Goal: Information Seeking & Learning: Learn about a topic

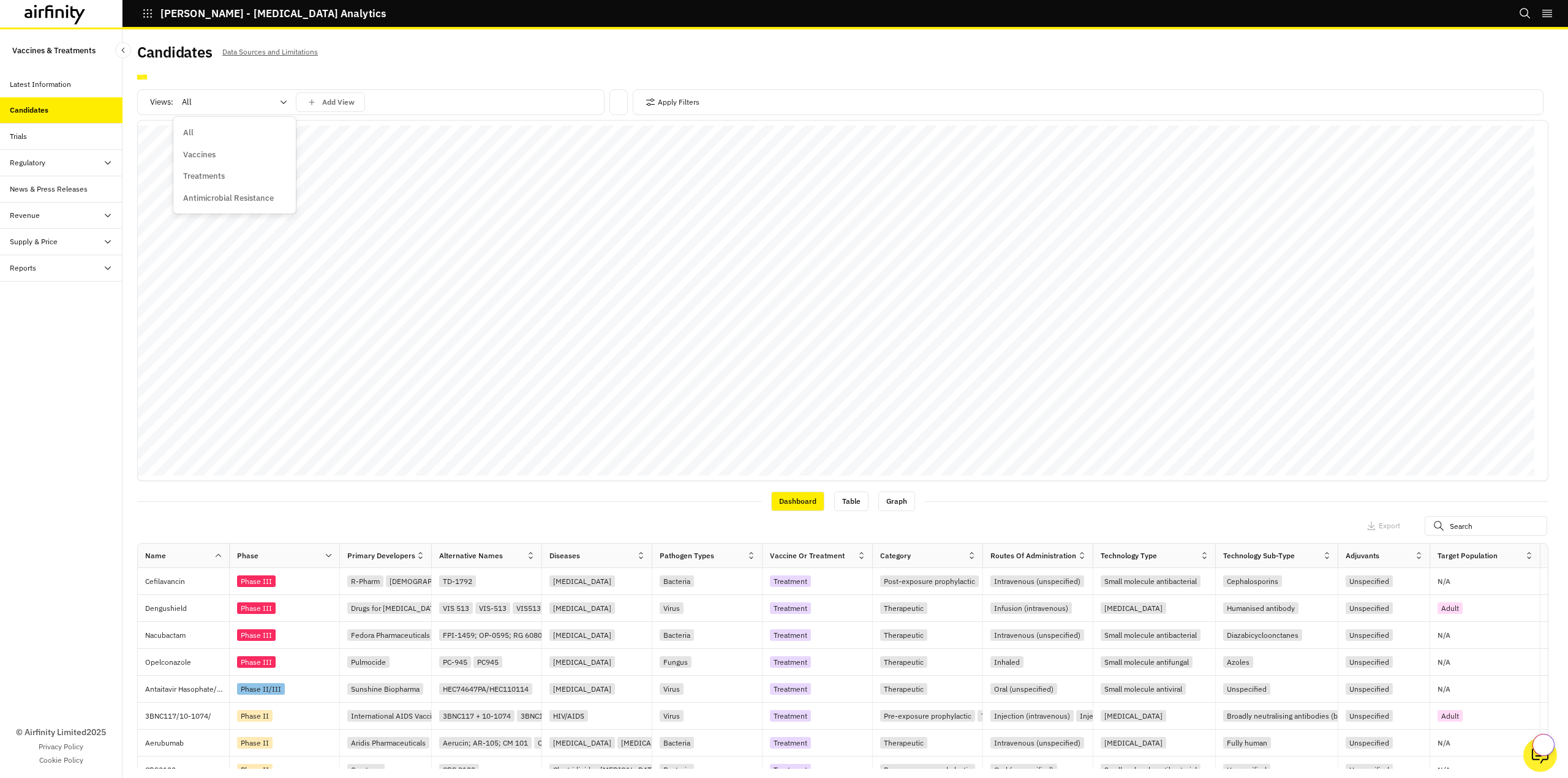
click at [205, 106] on div at bounding box center [227, 102] width 90 height 15
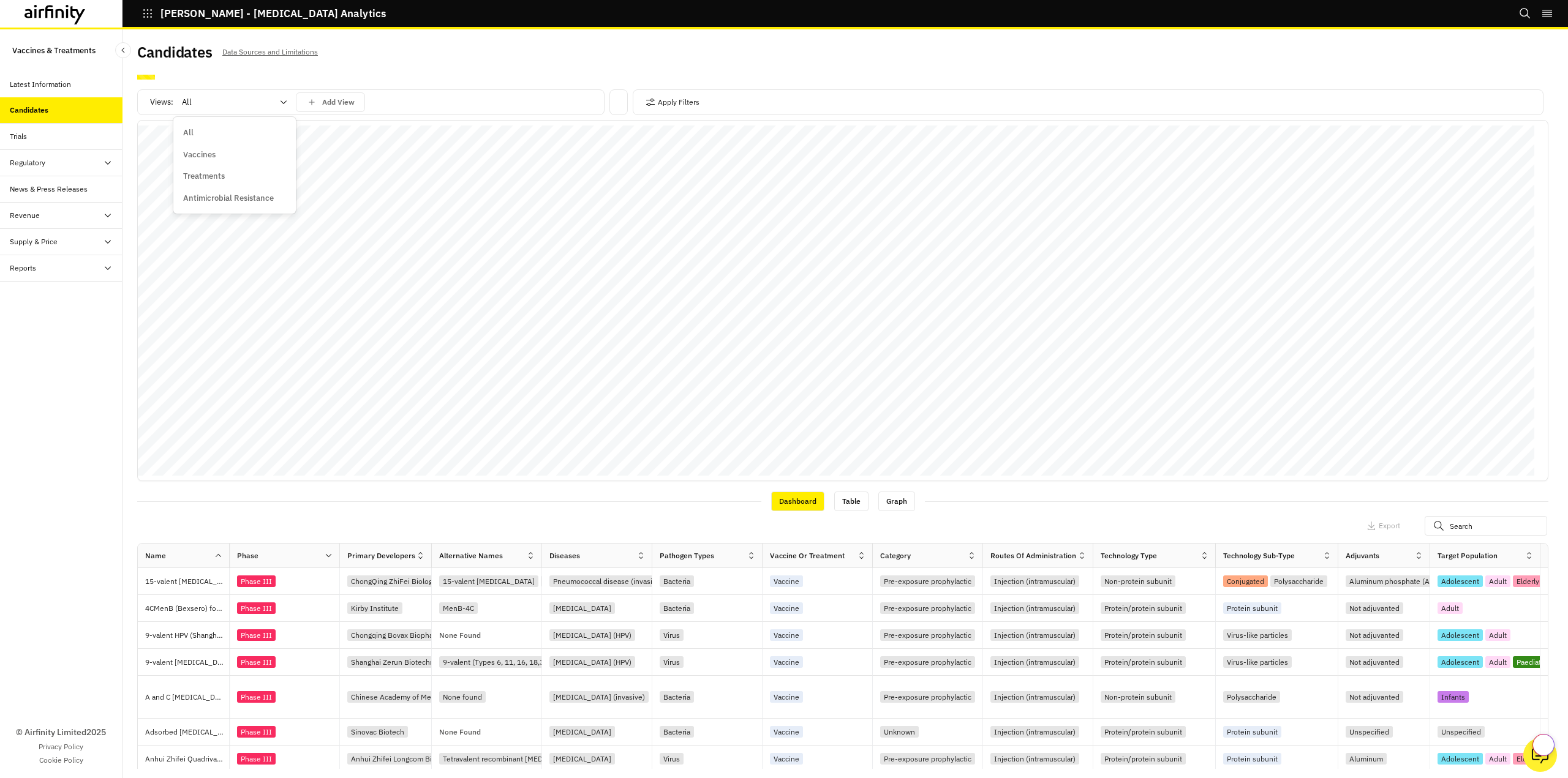
click at [219, 155] on div "Vaccines" at bounding box center [235, 154] width 103 height 12
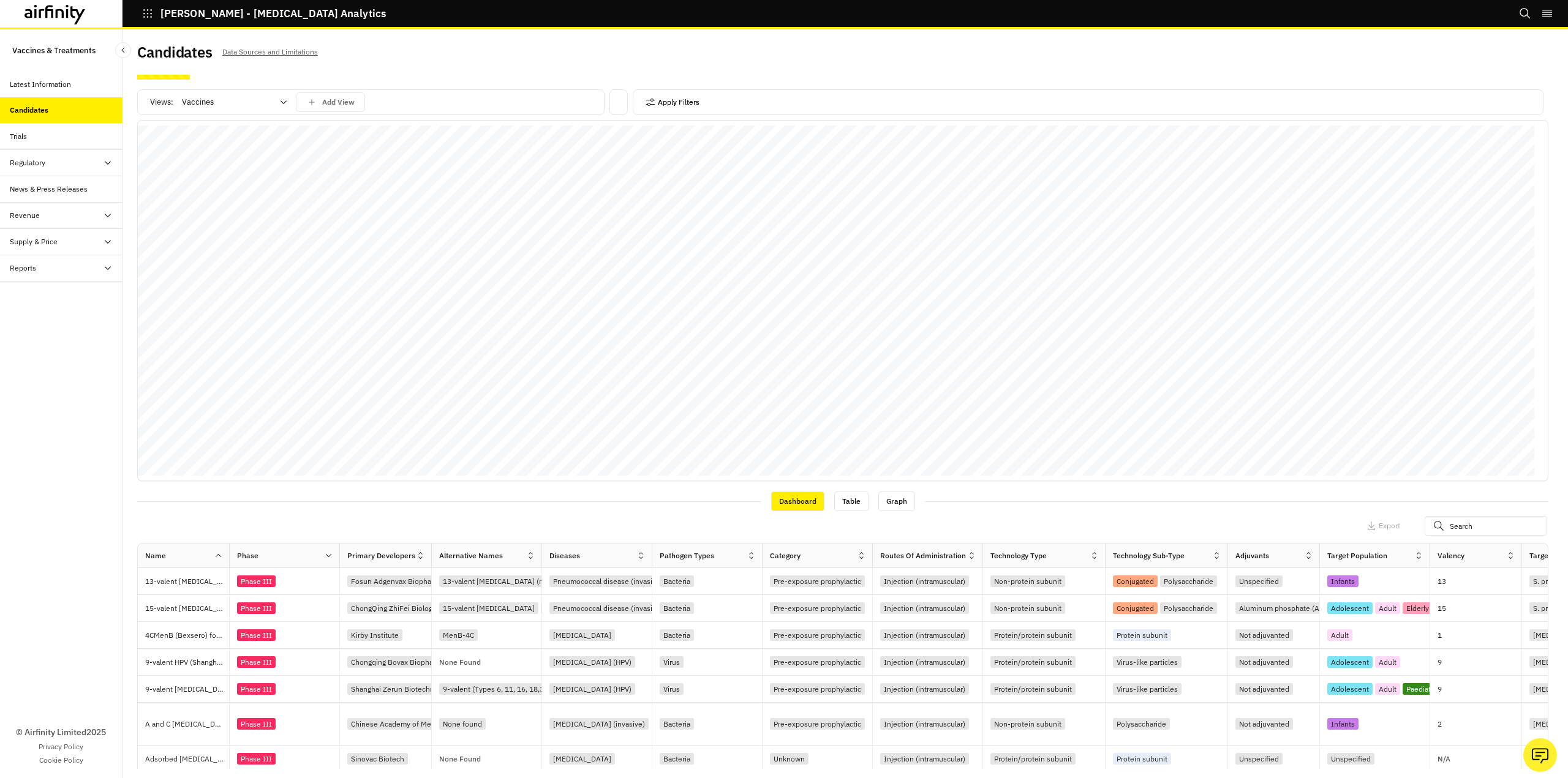
click at [659, 100] on button "Apply Filters" at bounding box center [672, 102] width 54 height 20
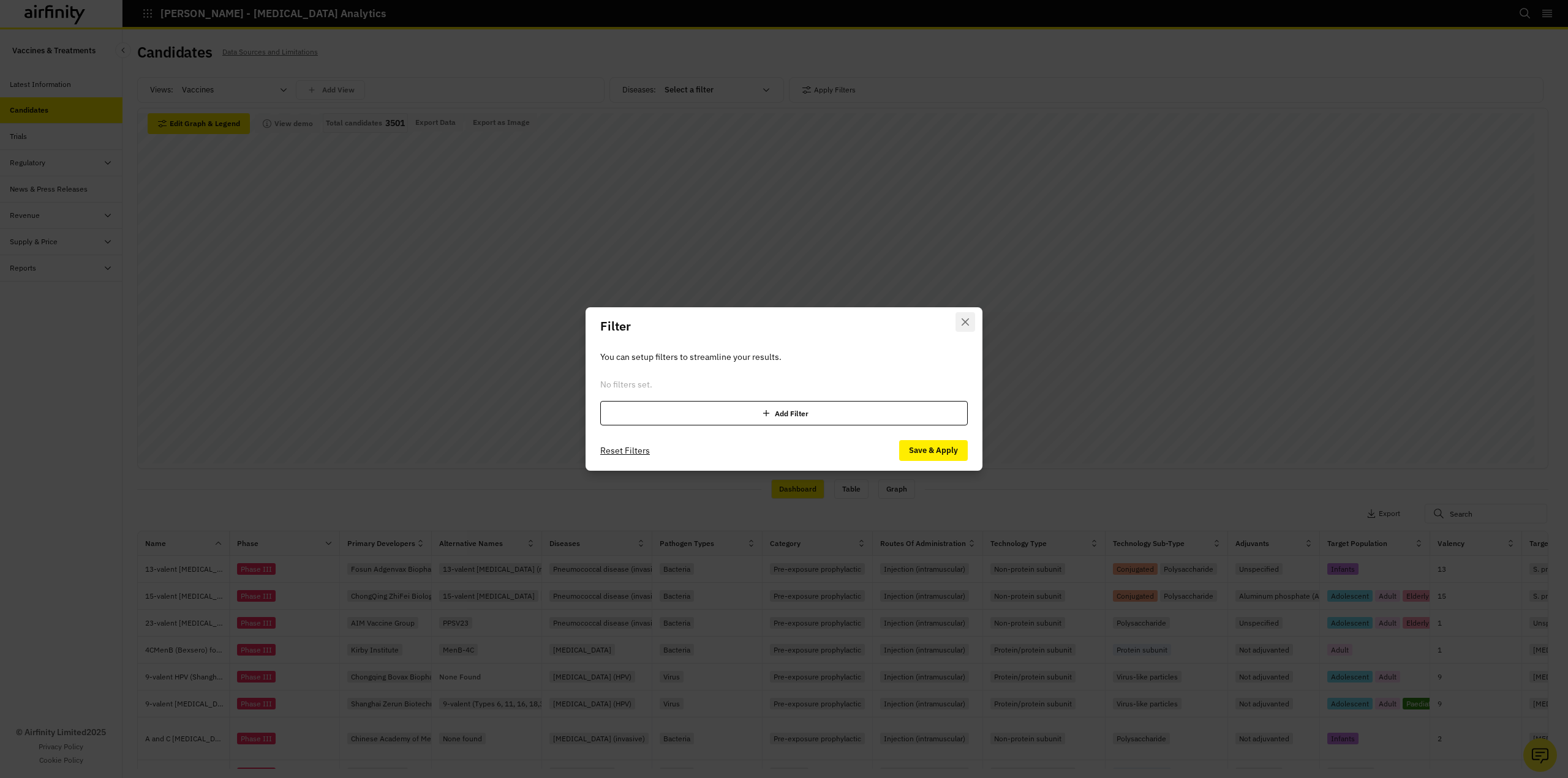
click at [963, 323] on icon "Close" at bounding box center [965, 322] width 8 height 8
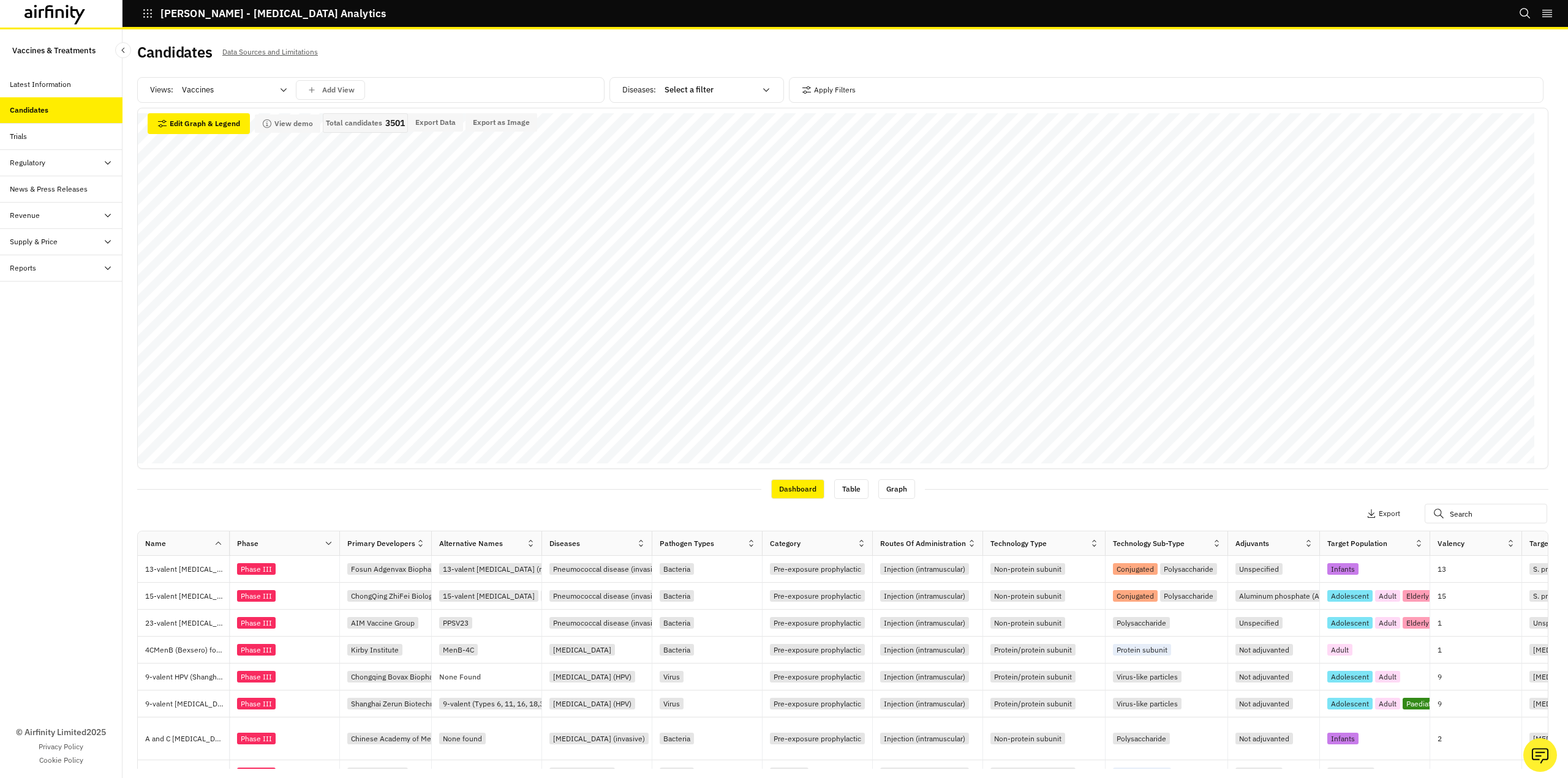
click at [695, 97] on div at bounding box center [709, 90] width 90 height 15
click at [730, 149] on p "Clostridioides difficile" at bounding box center [719, 152] width 115 height 12
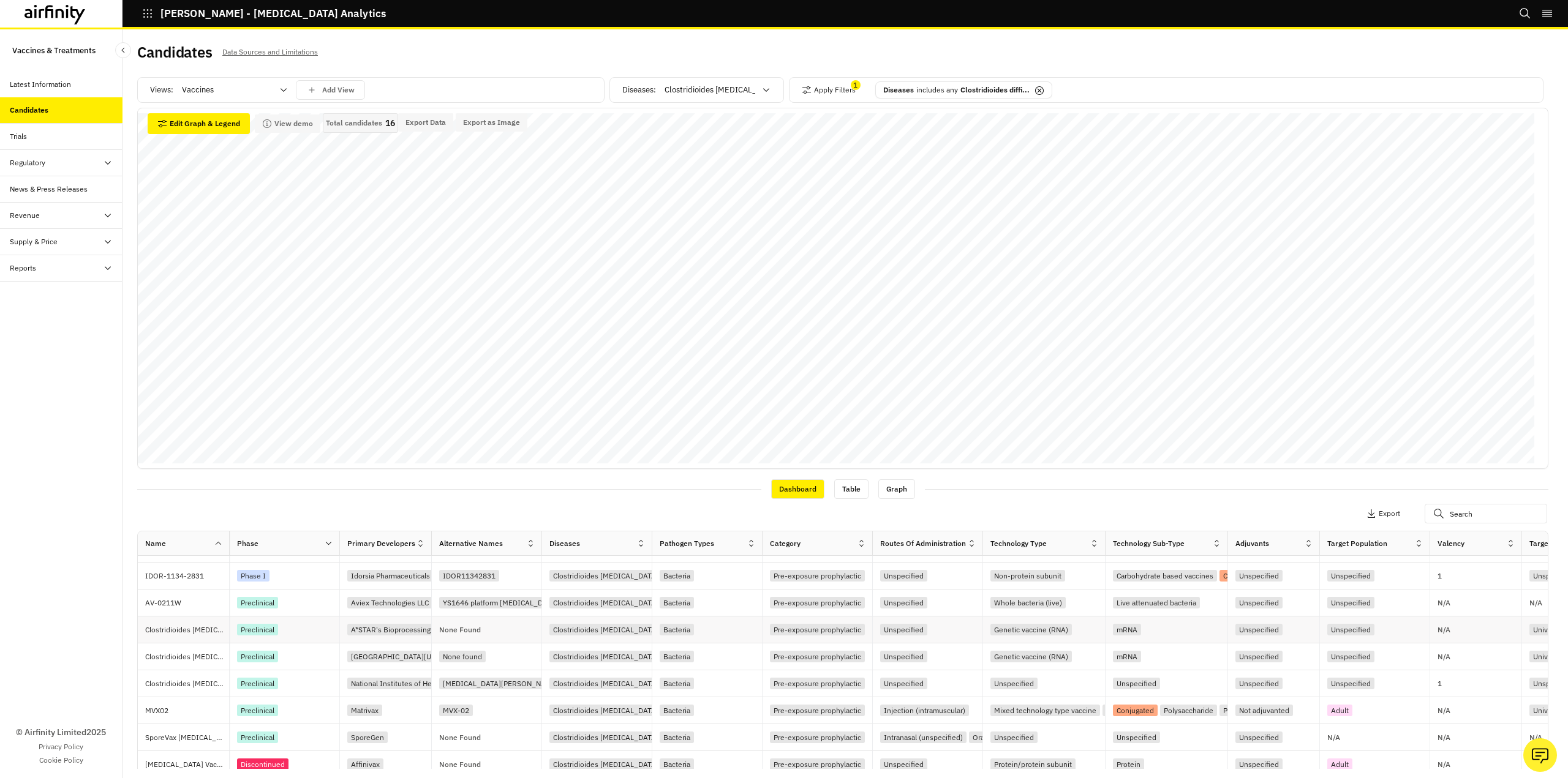
scroll to position [0, 0]
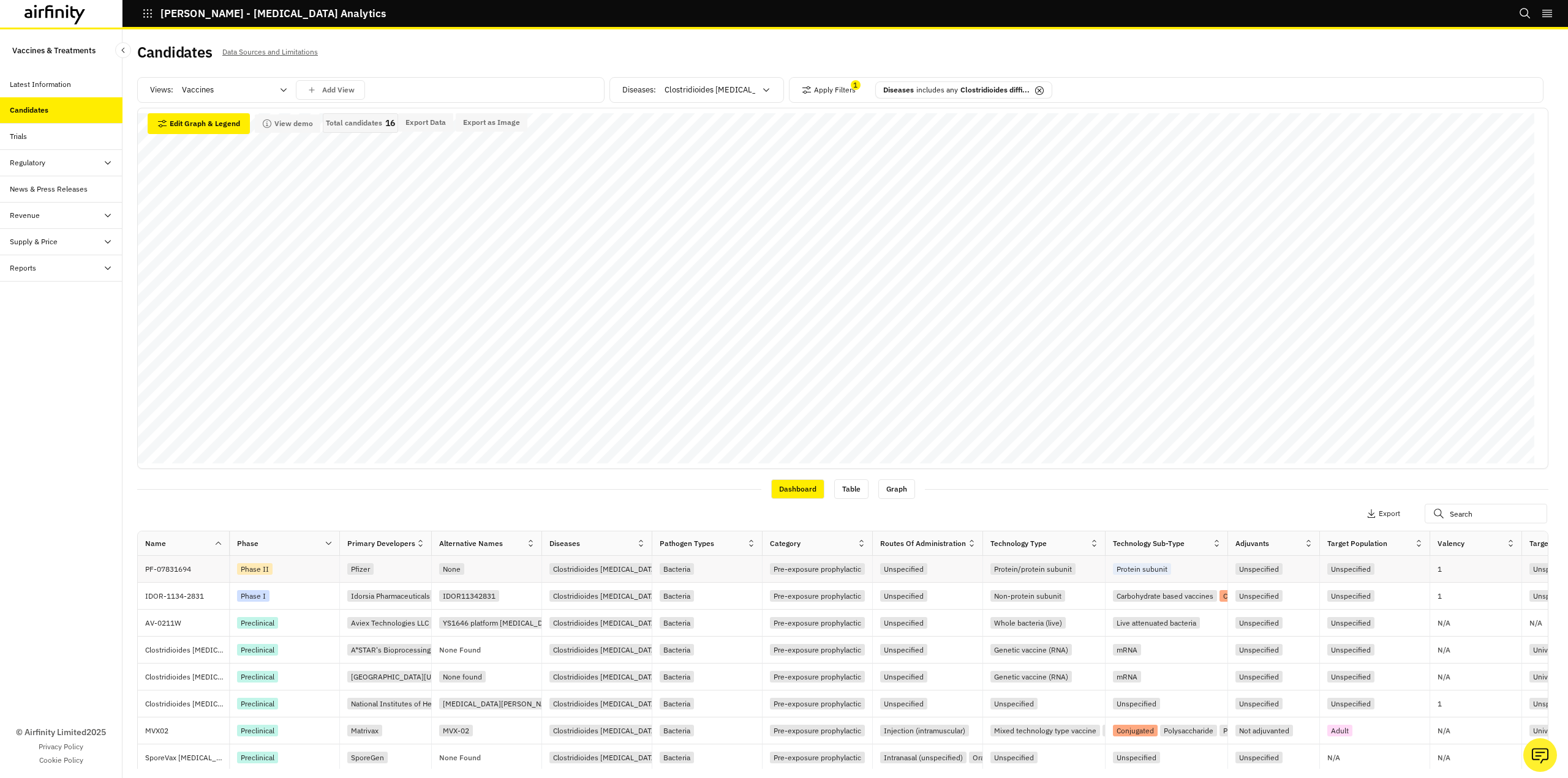
click at [255, 566] on div "Phase II" at bounding box center [255, 569] width 35 height 11
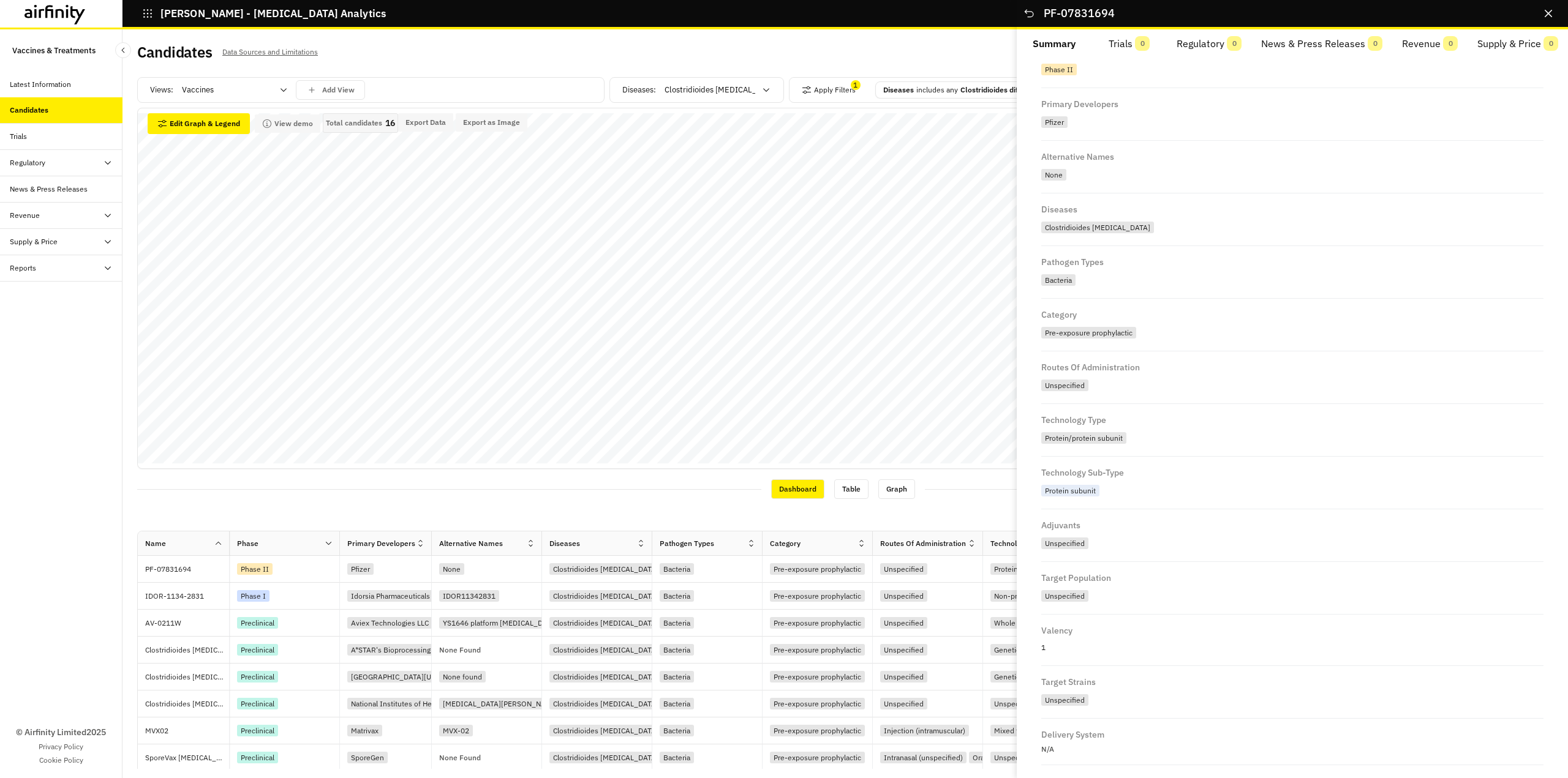
scroll to position [183, 0]
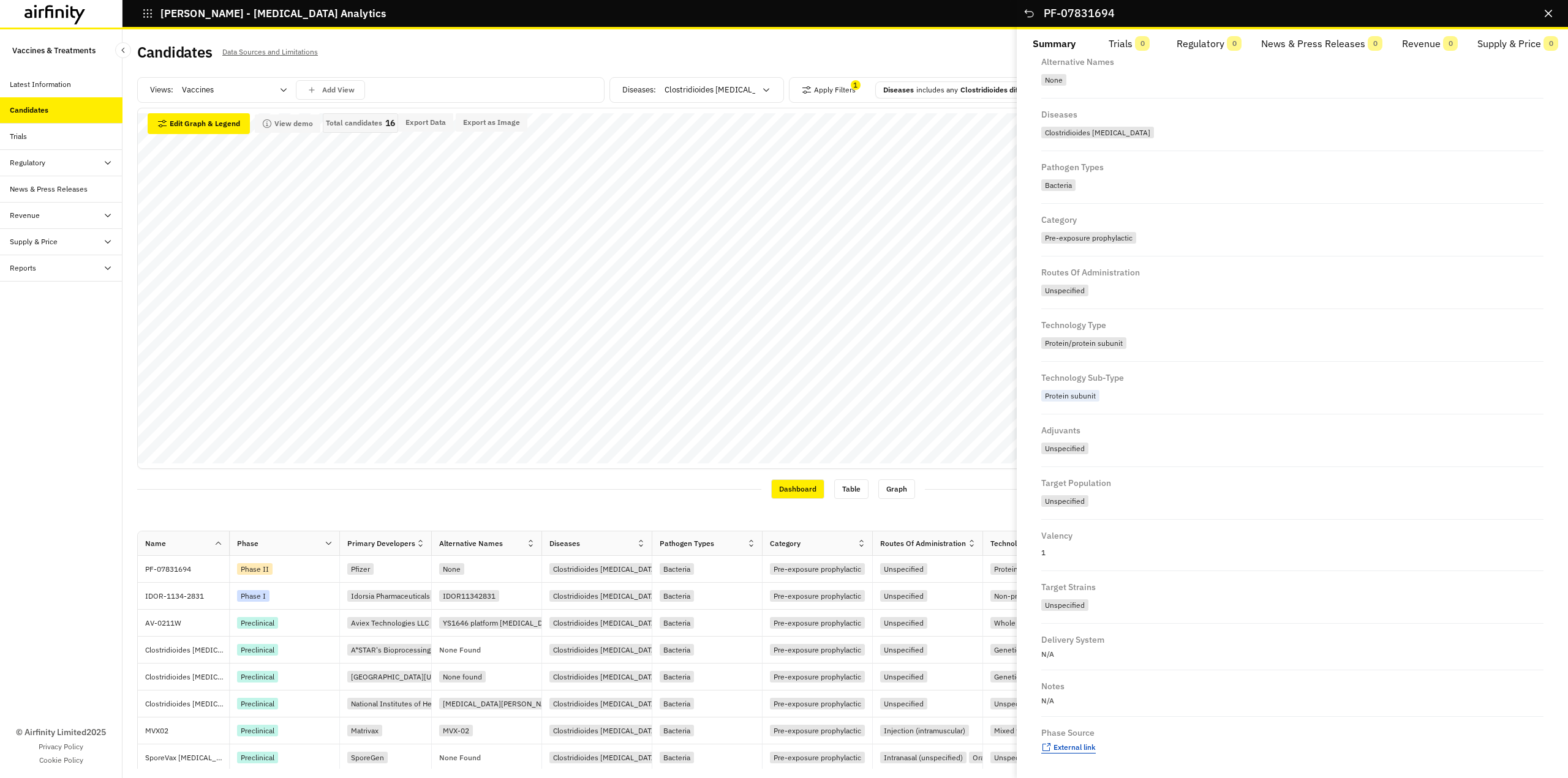
click at [1063, 744] on span "External link" at bounding box center [1074, 747] width 42 height 9
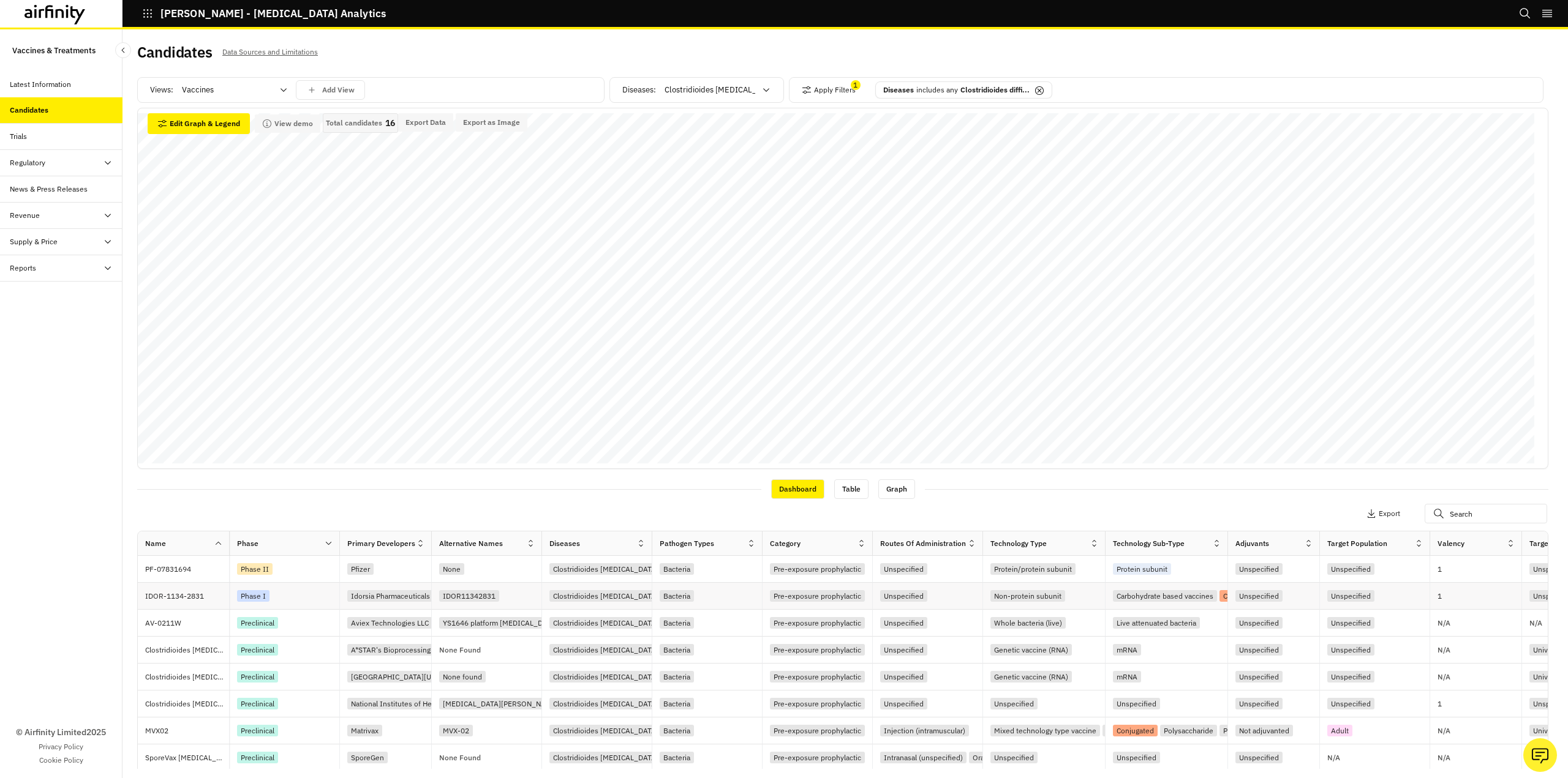
click at [260, 597] on div "Phase I" at bounding box center [253, 596] width 32 height 11
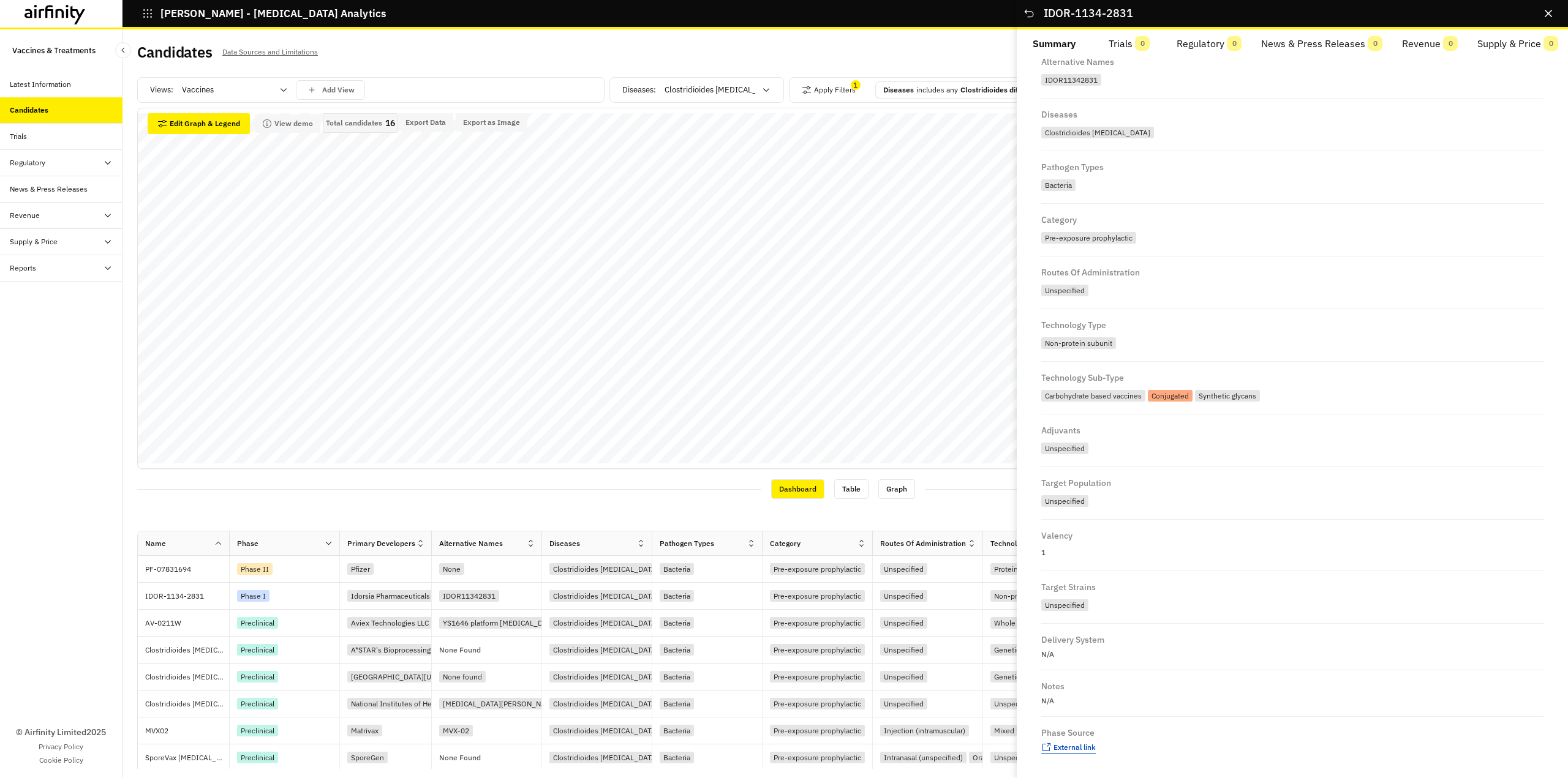
click at [1070, 748] on span "External link" at bounding box center [1074, 747] width 42 height 9
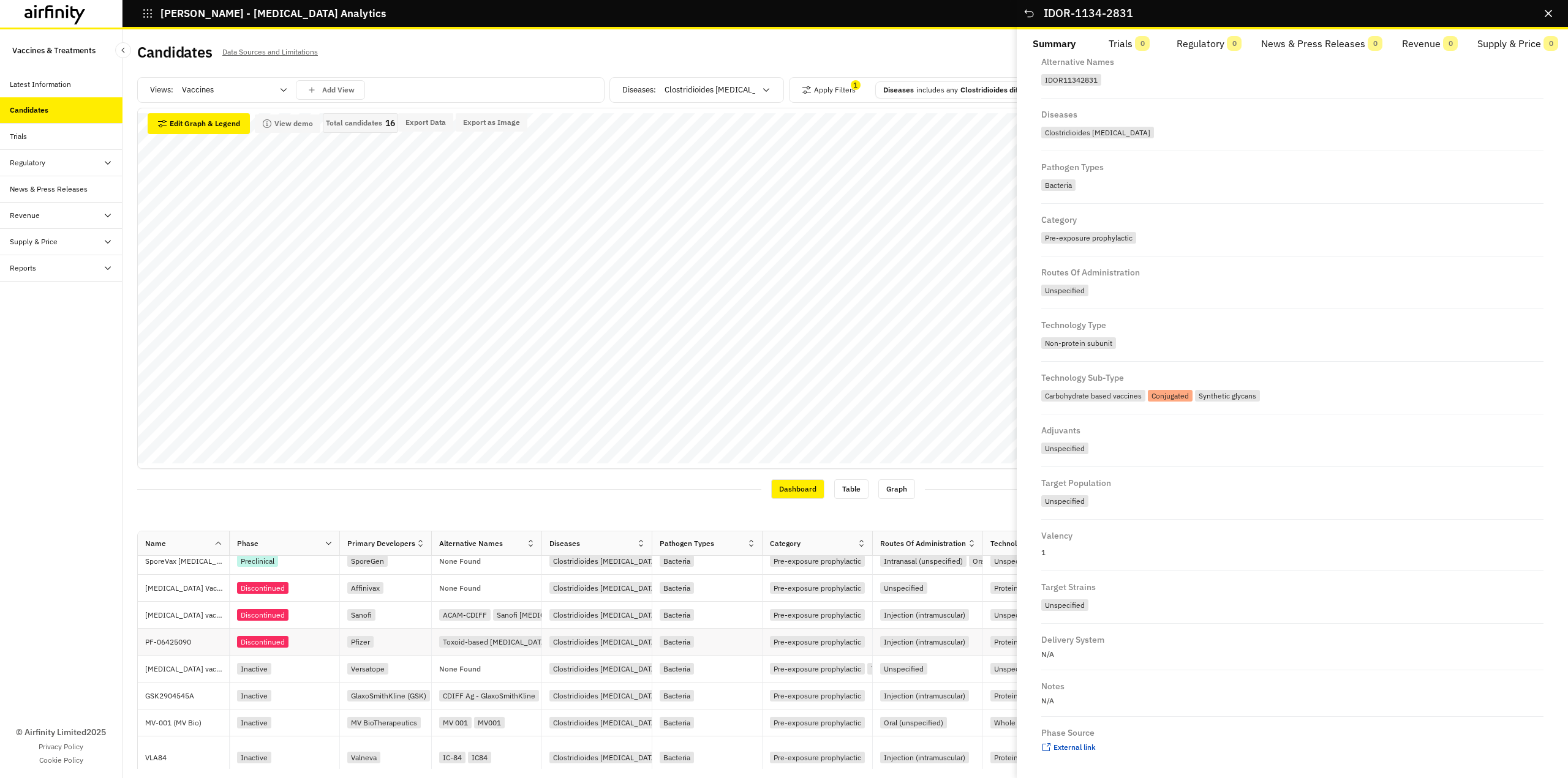
scroll to position [200, 0]
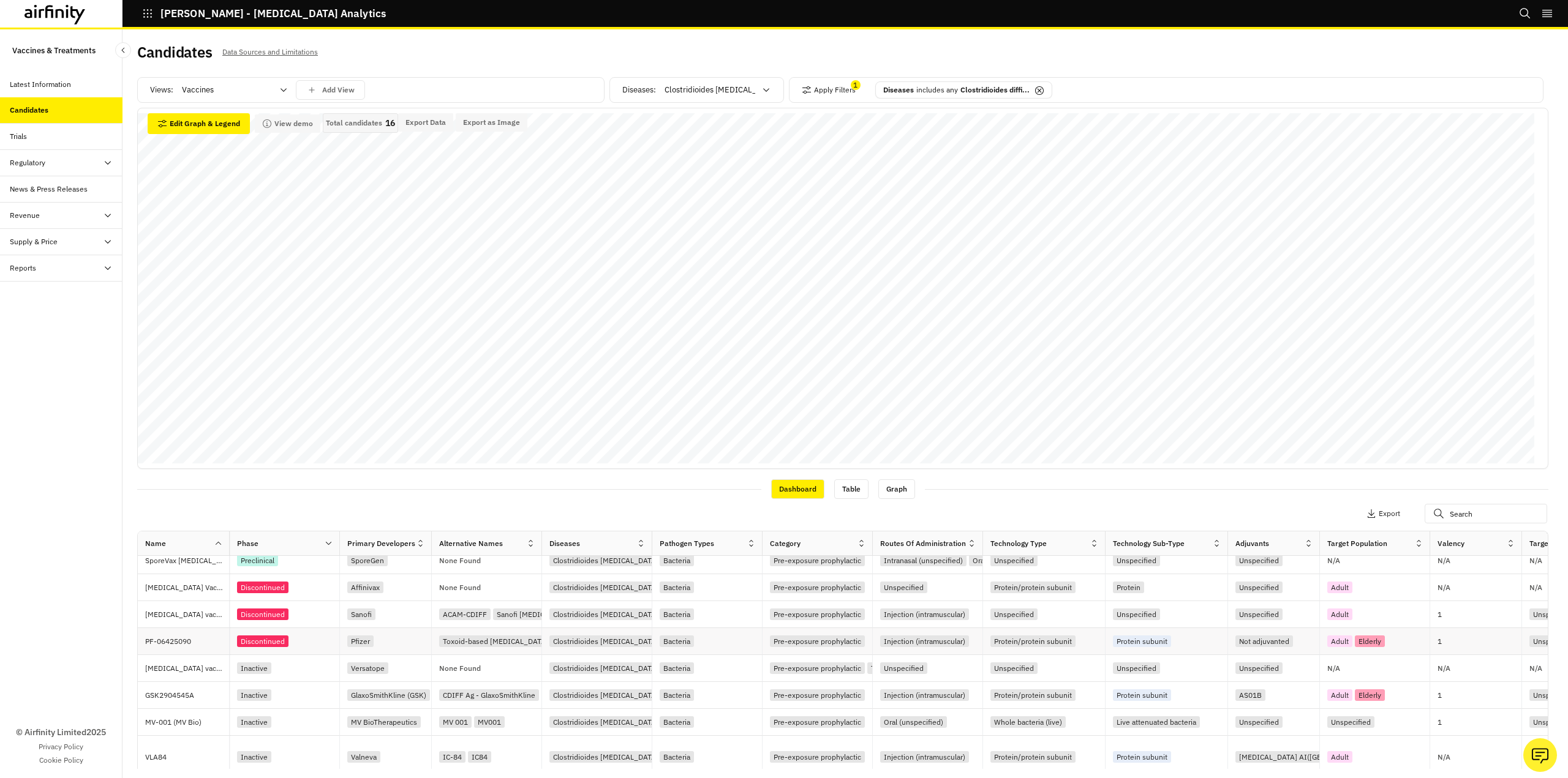
click at [276, 638] on div "Discontinued" at bounding box center [262, 641] width 51 height 11
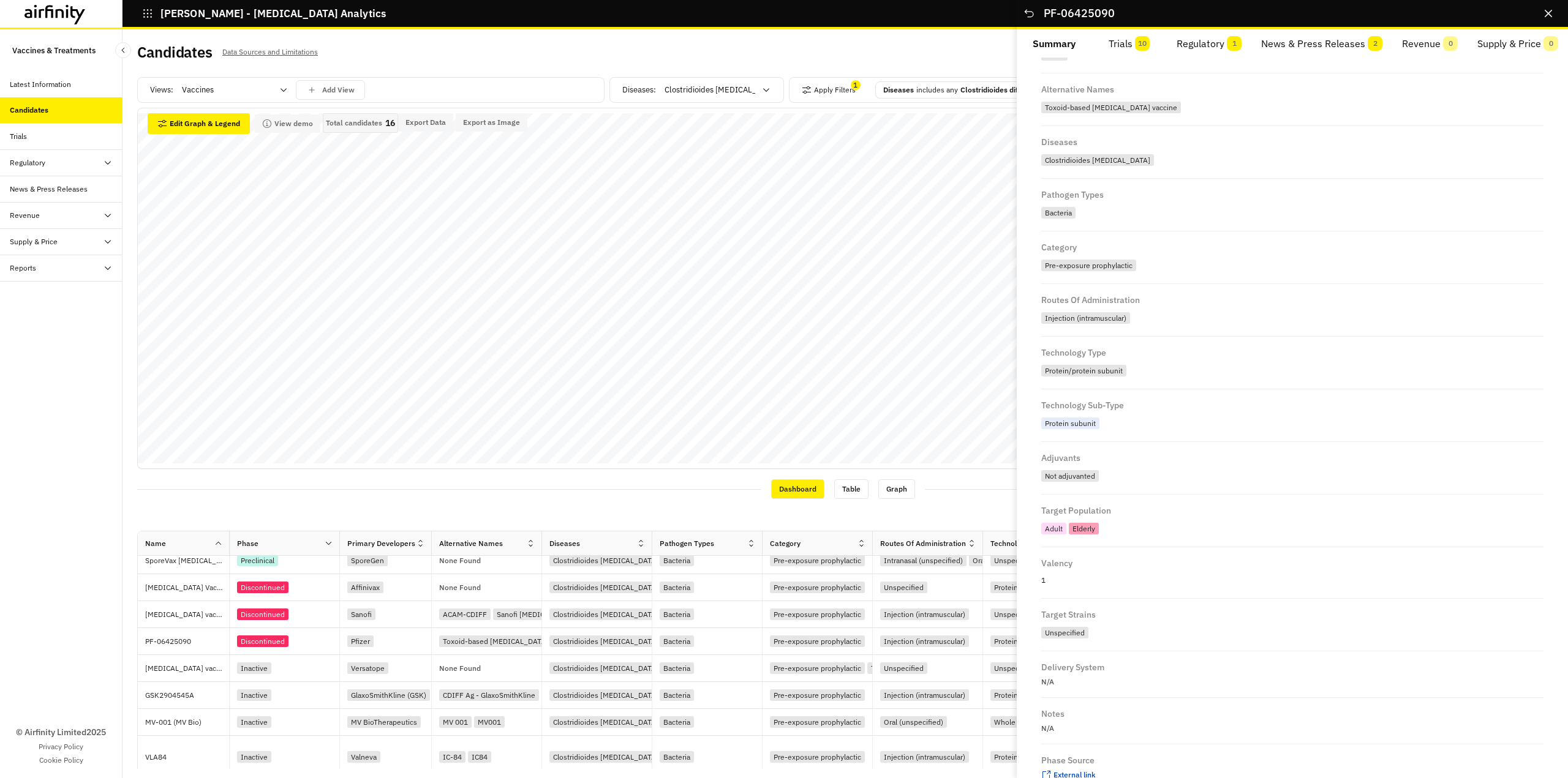
scroll to position [183, 0]
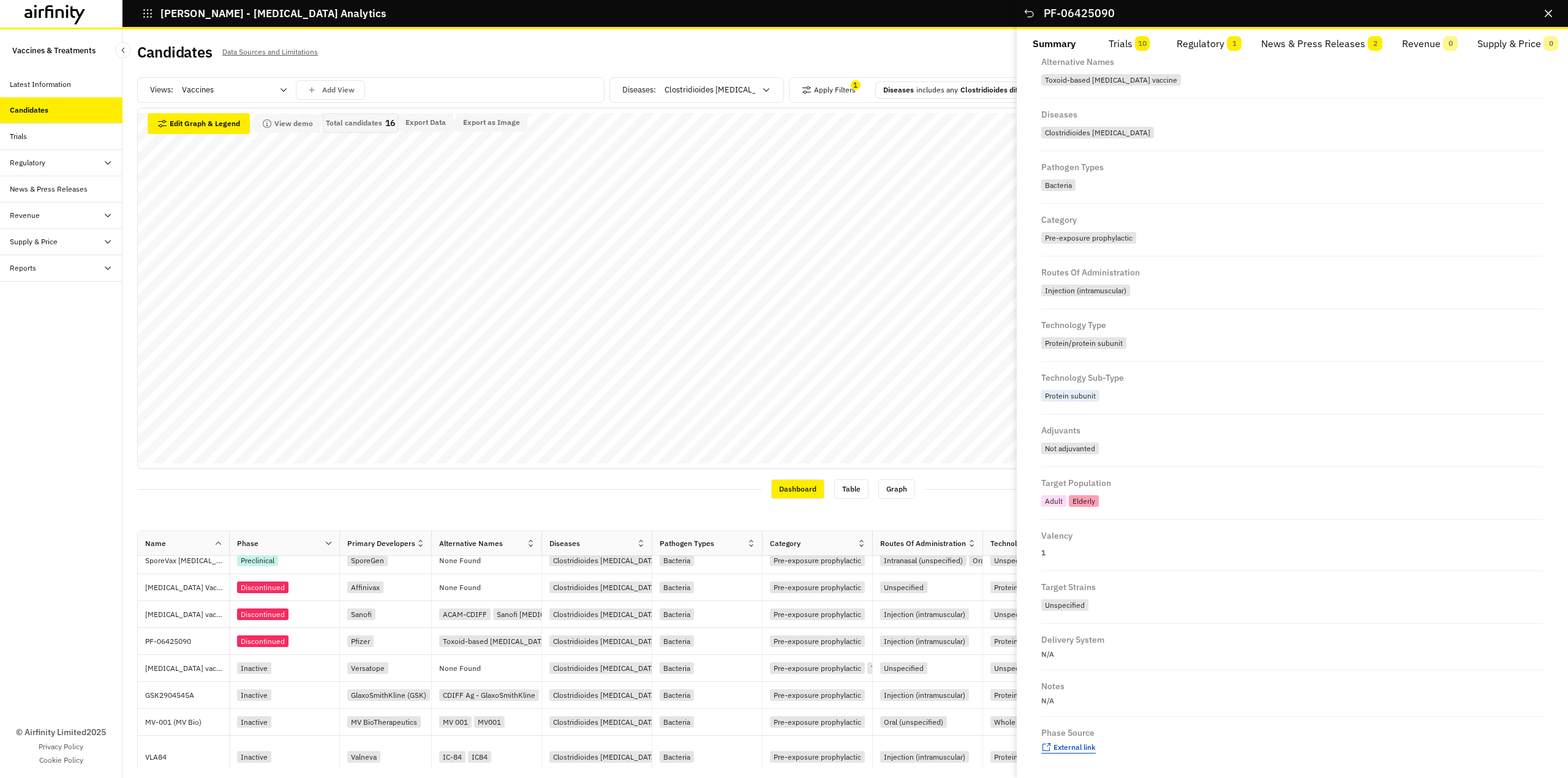
click at [1073, 743] on span "External link" at bounding box center [1074, 747] width 42 height 9
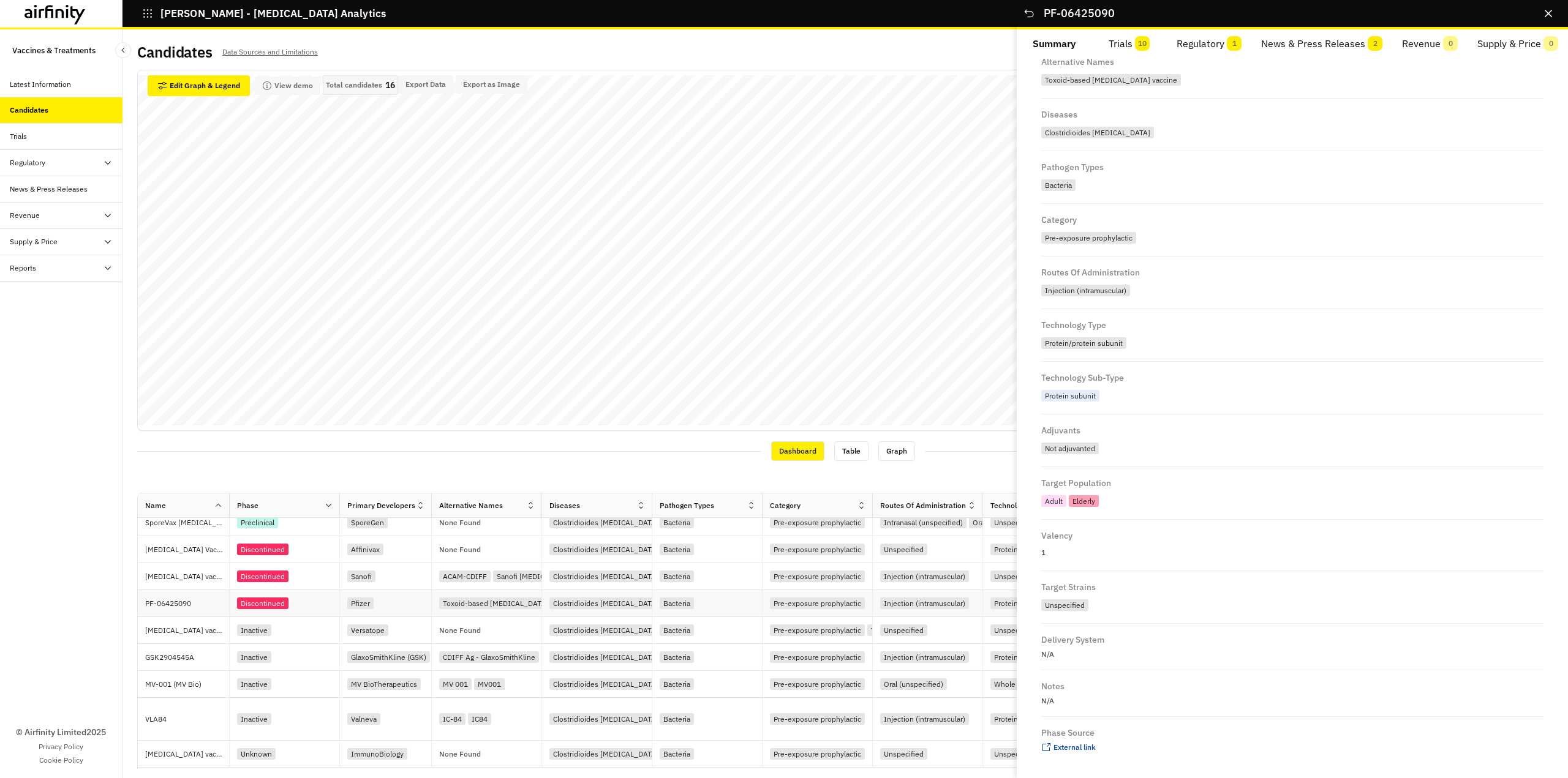
scroll to position [68, 0]
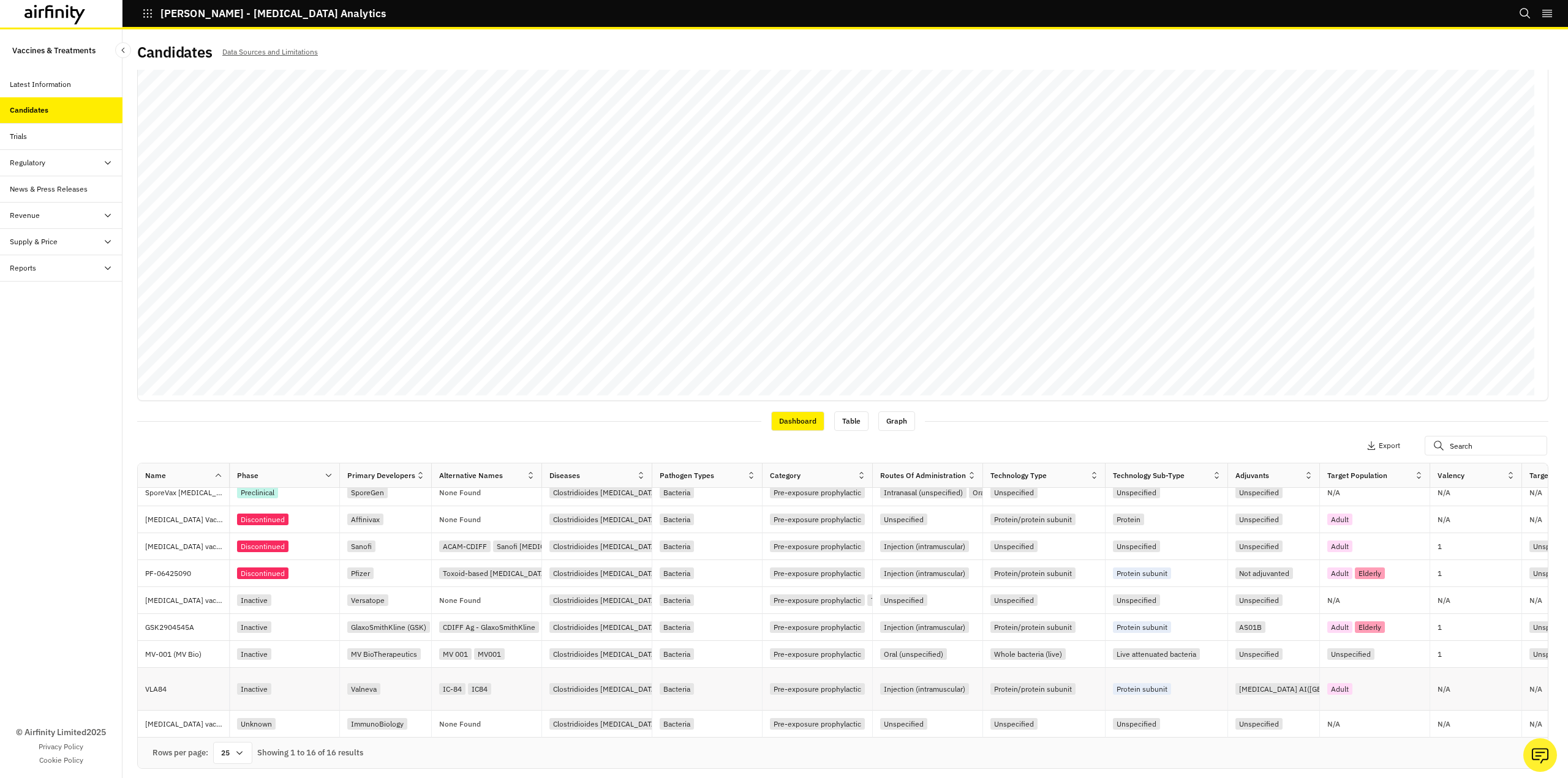
click at [165, 683] on p "VLA84" at bounding box center [187, 689] width 84 height 12
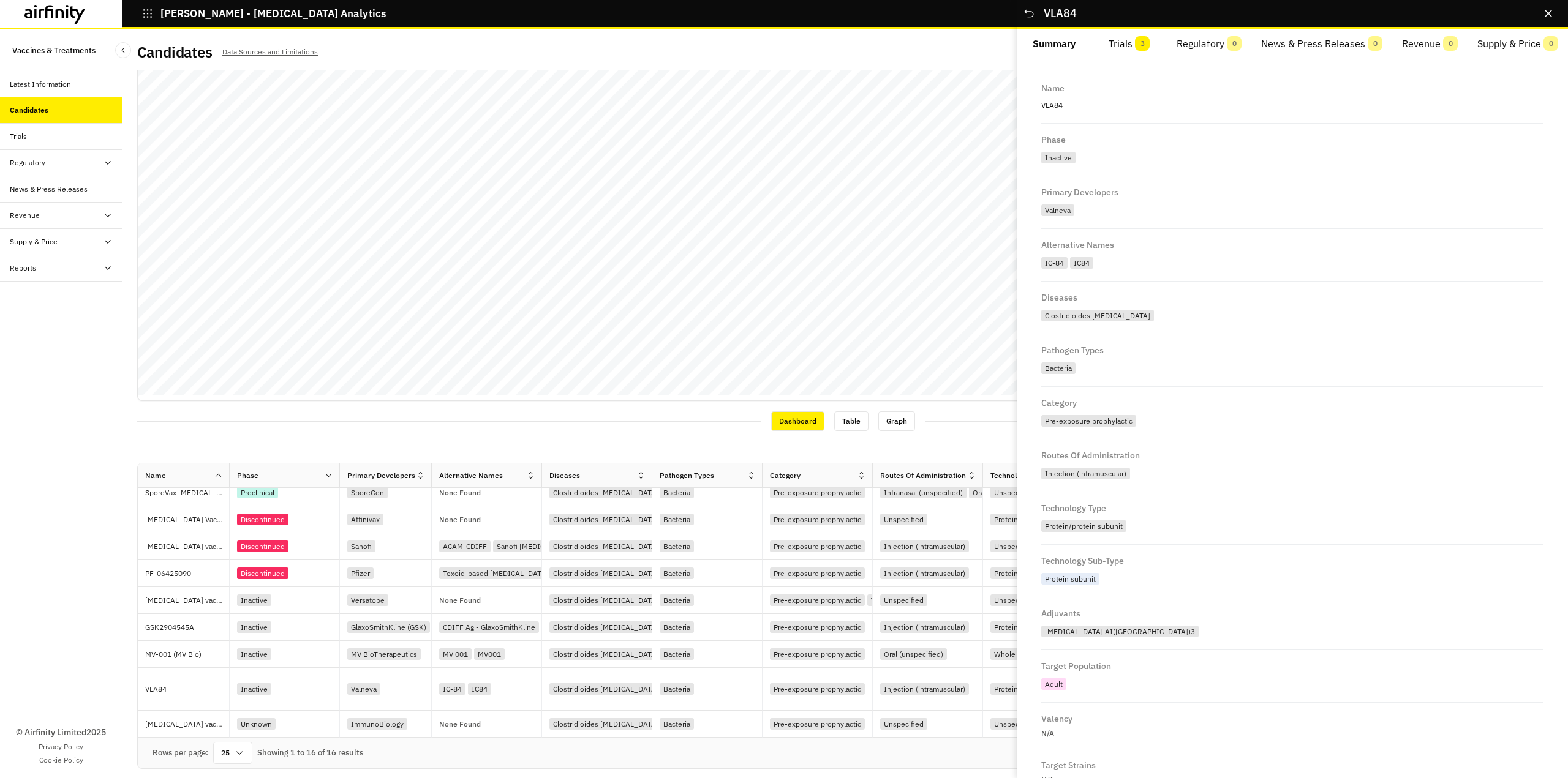
scroll to position [215, 0]
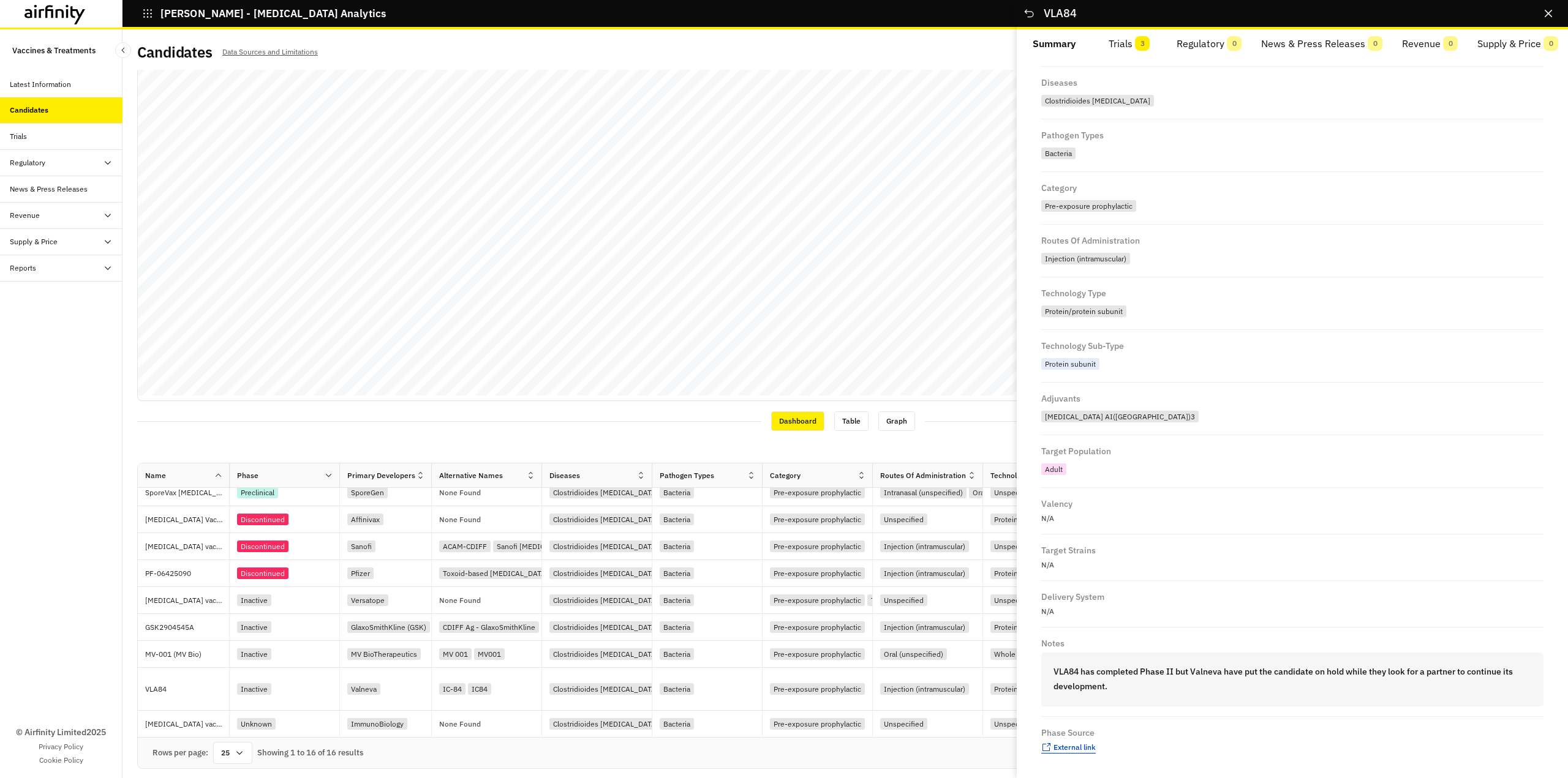
click at [1074, 748] on span "External link" at bounding box center [1074, 747] width 42 height 9
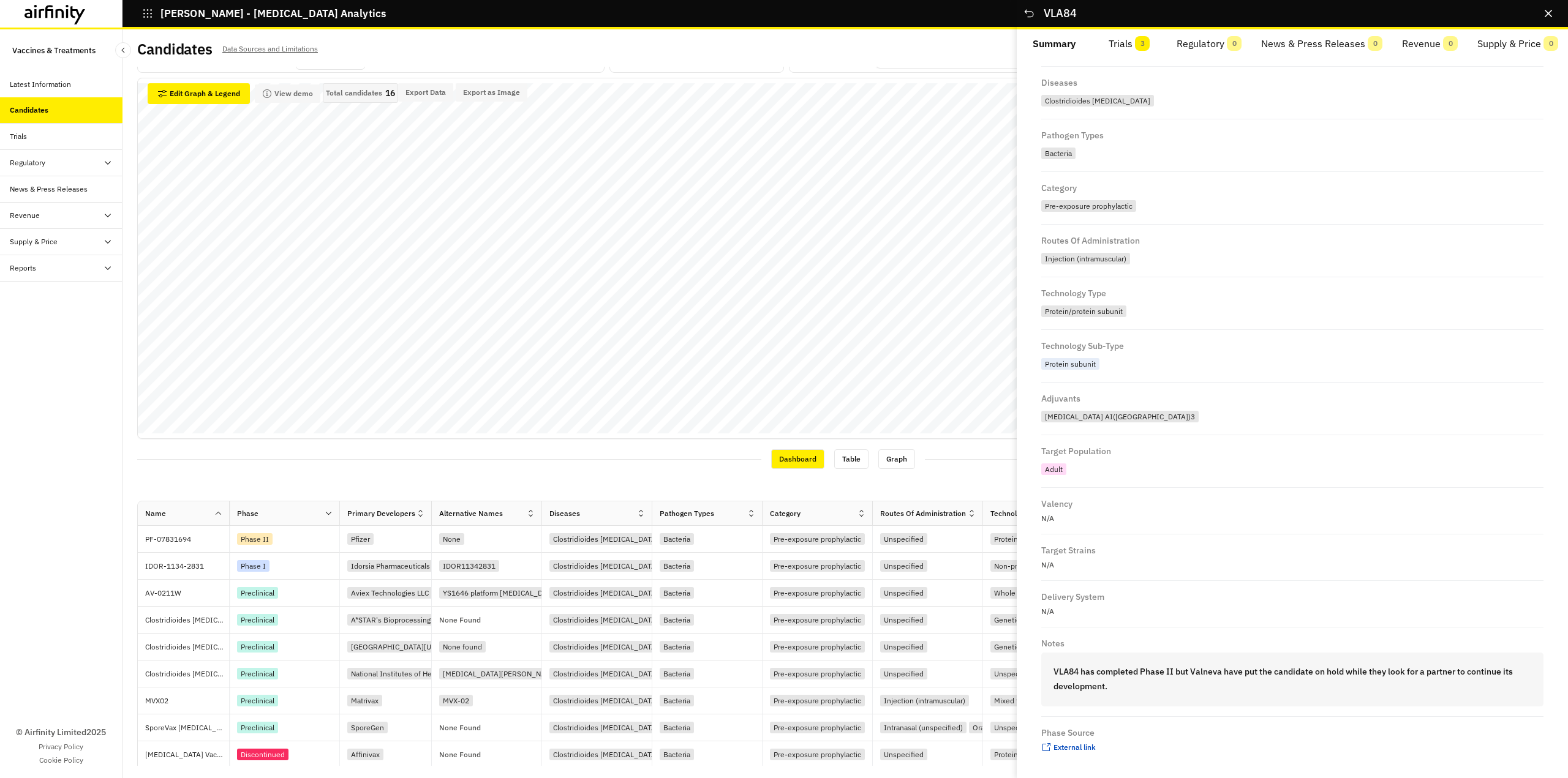
scroll to position [7, 0]
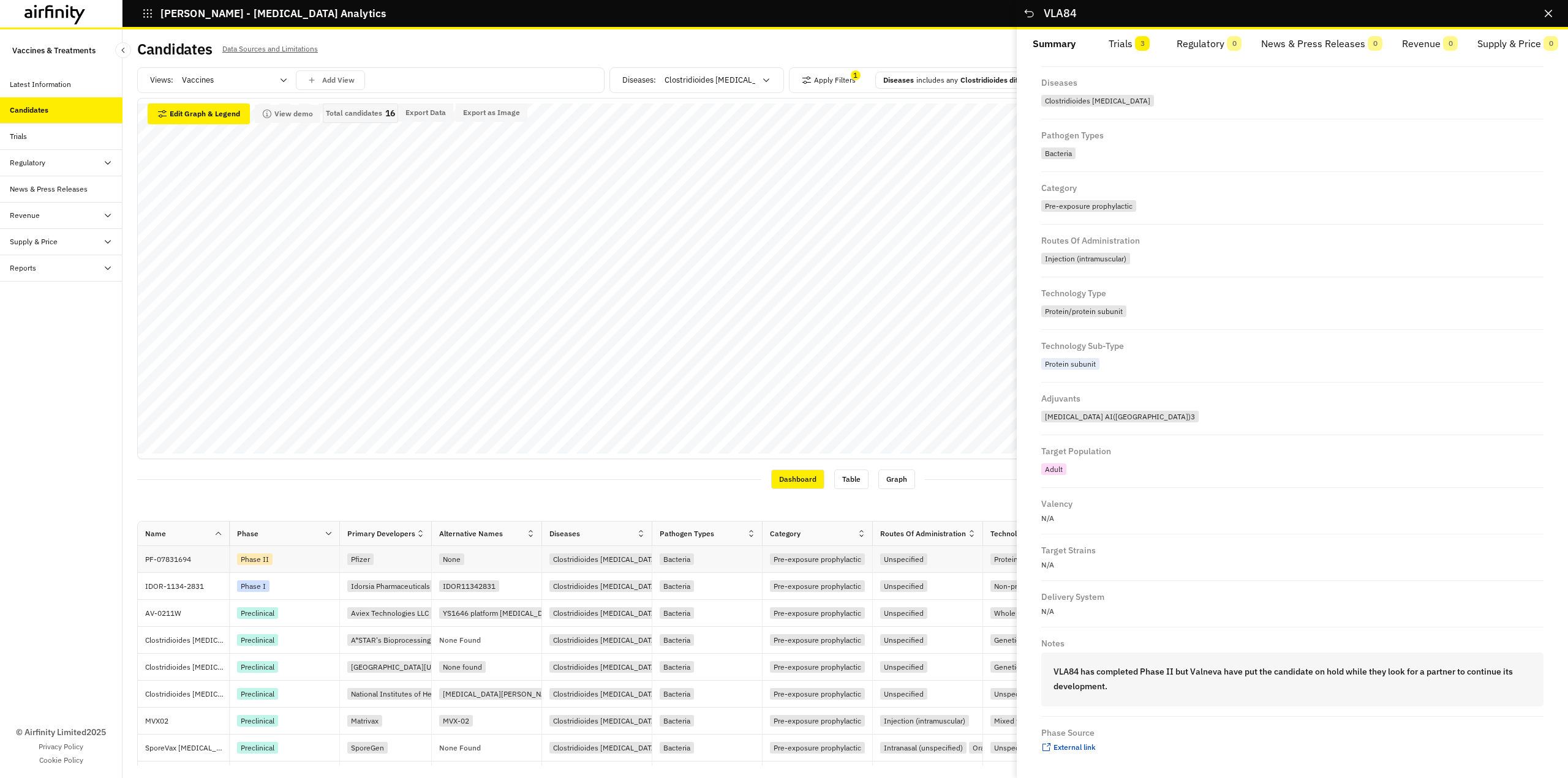
click at [188, 561] on p "PF-07831694" at bounding box center [187, 559] width 84 height 12
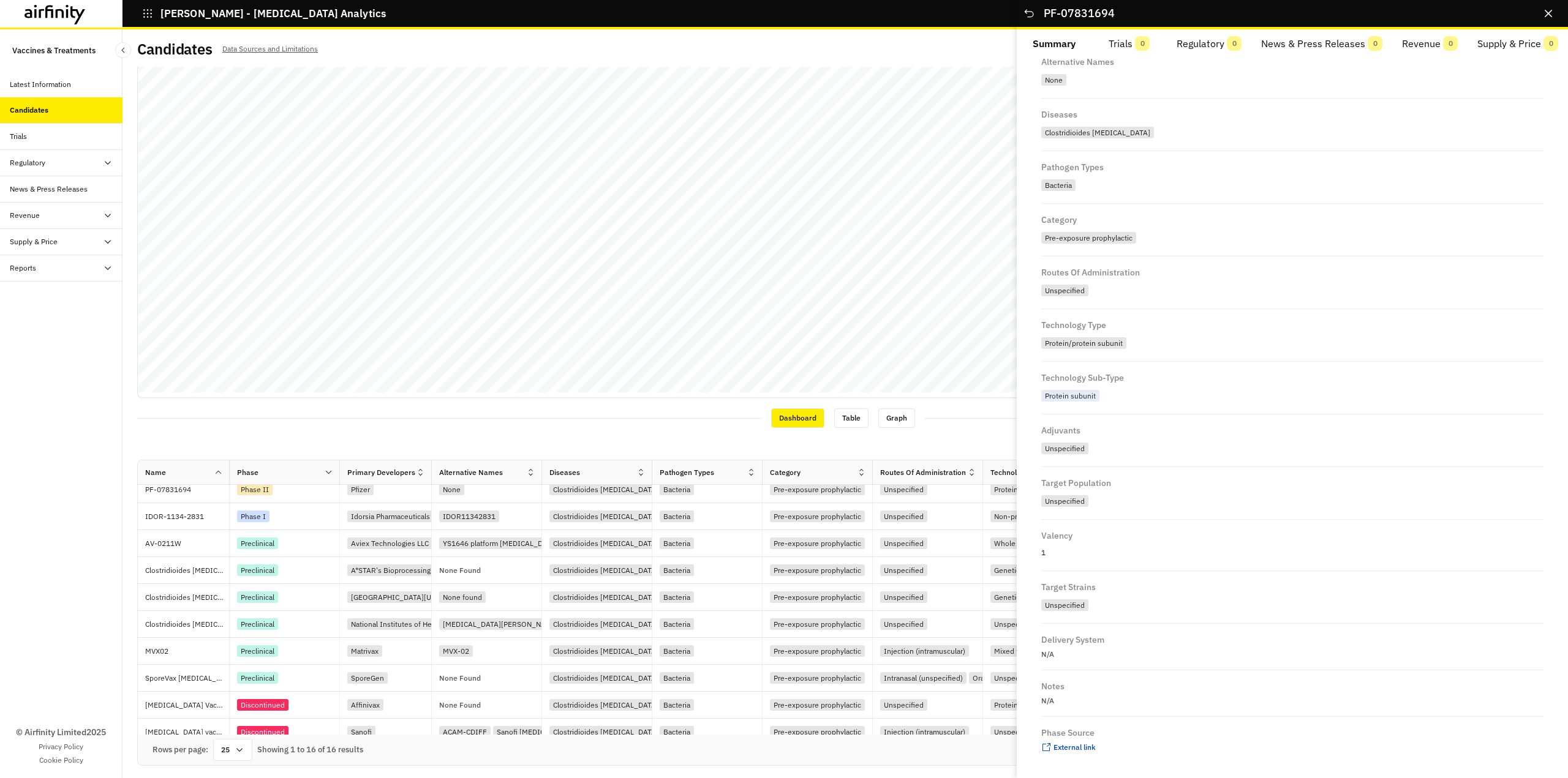
scroll to position [0, 0]
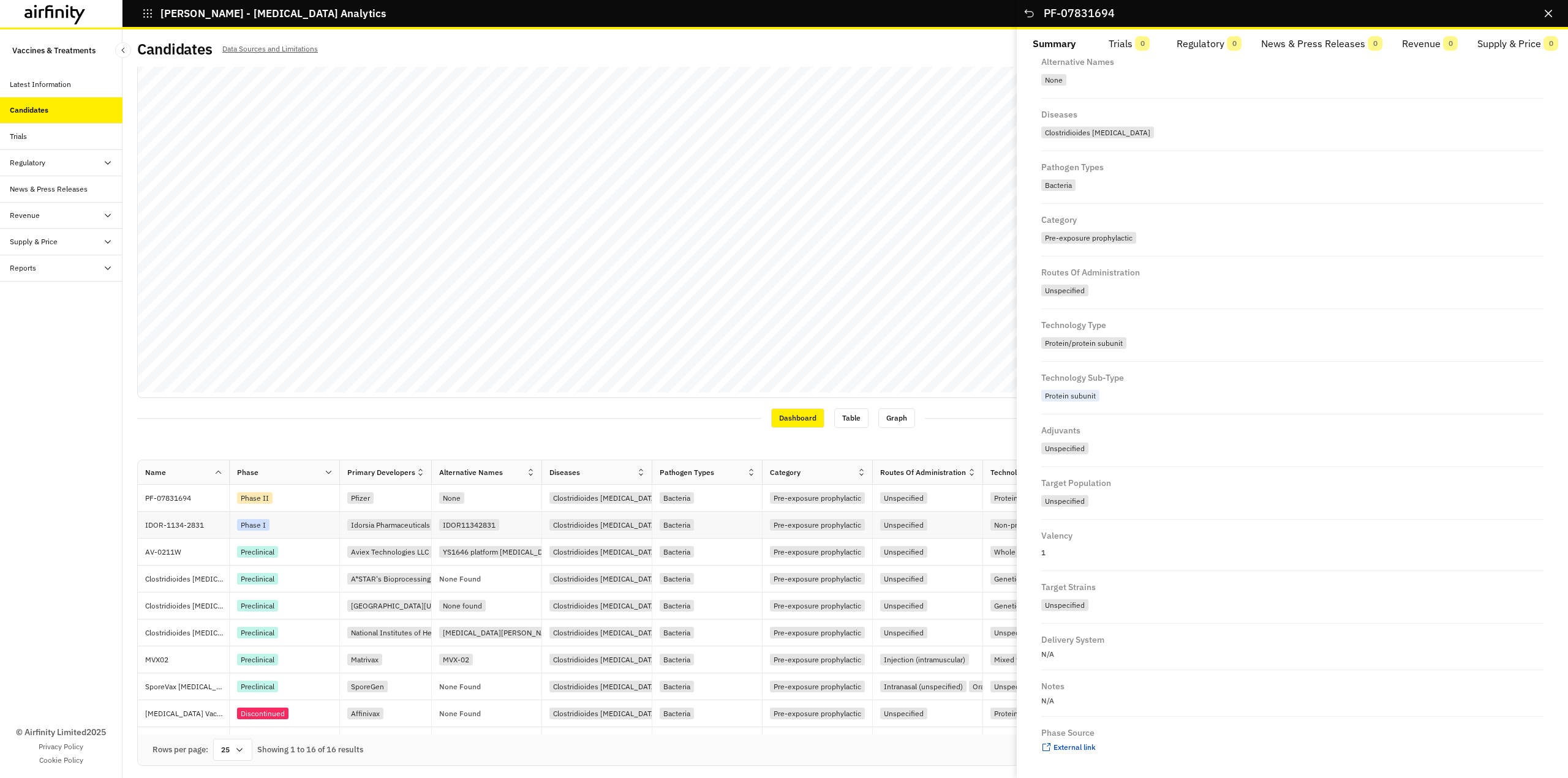
click at [251, 522] on div "Phase I" at bounding box center [253, 525] width 32 height 11
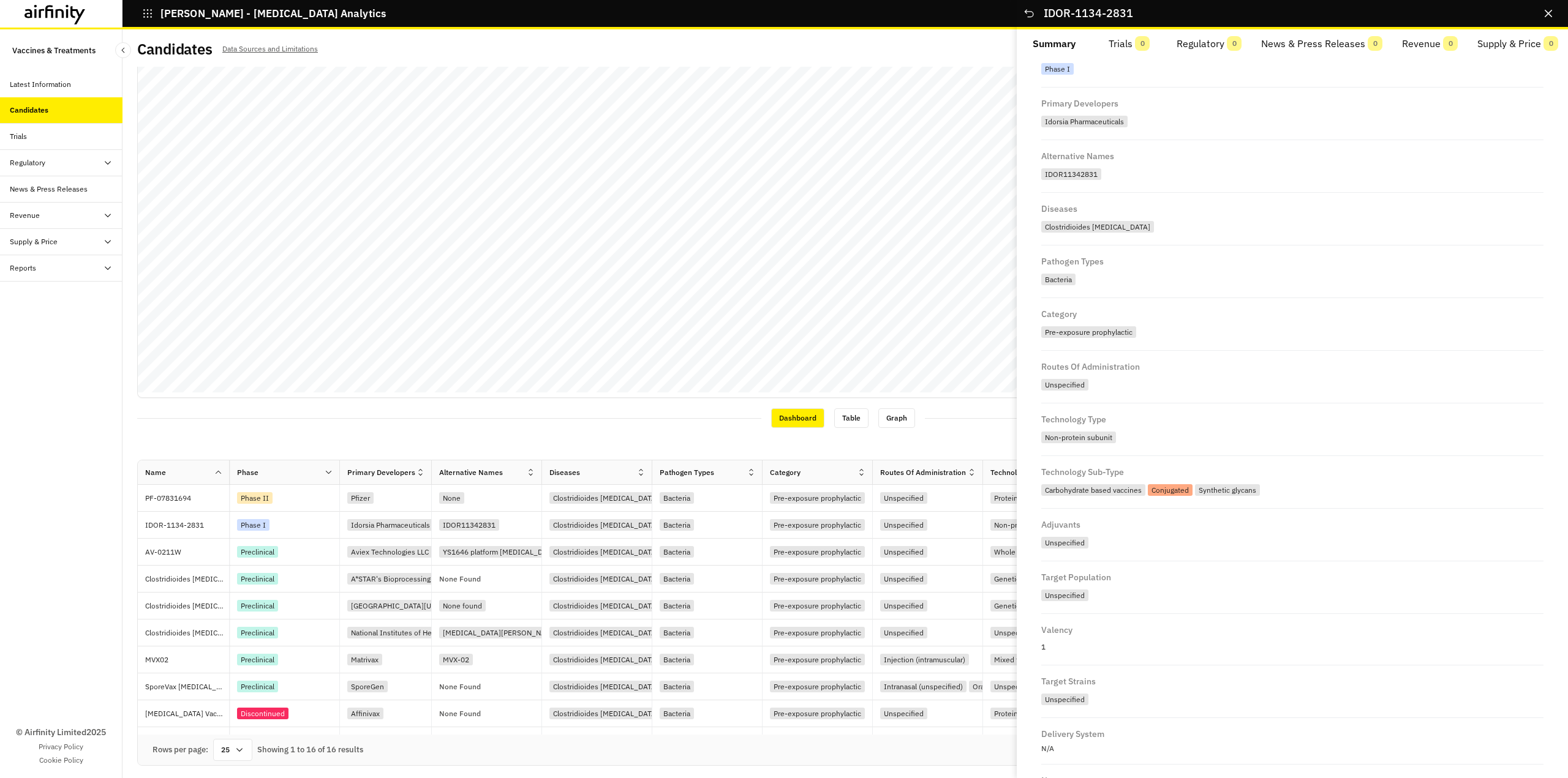
scroll to position [183, 0]
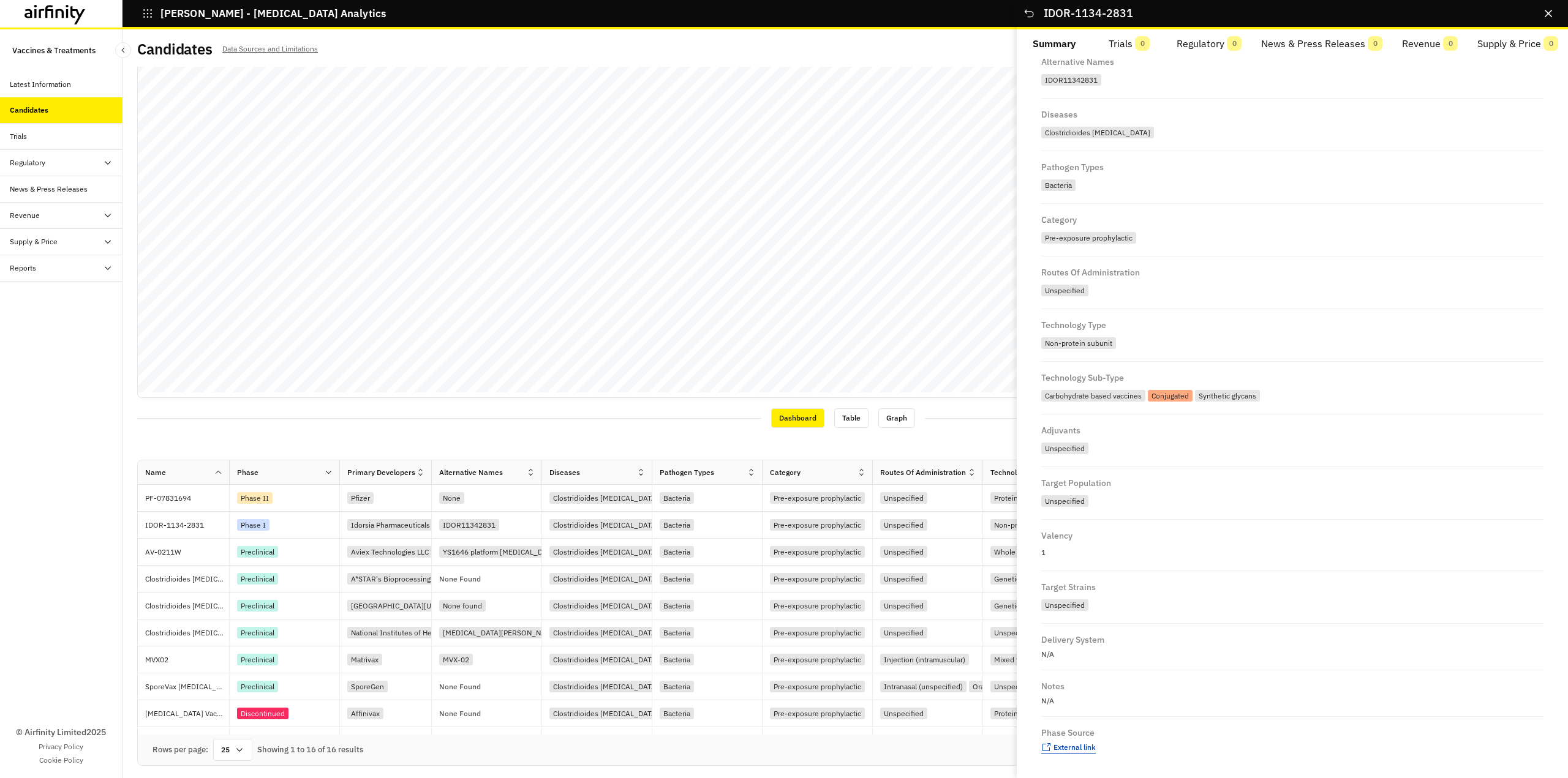
click at [1089, 747] on span "External link" at bounding box center [1074, 747] width 42 height 9
